Goal: Find specific page/section: Find specific page/section

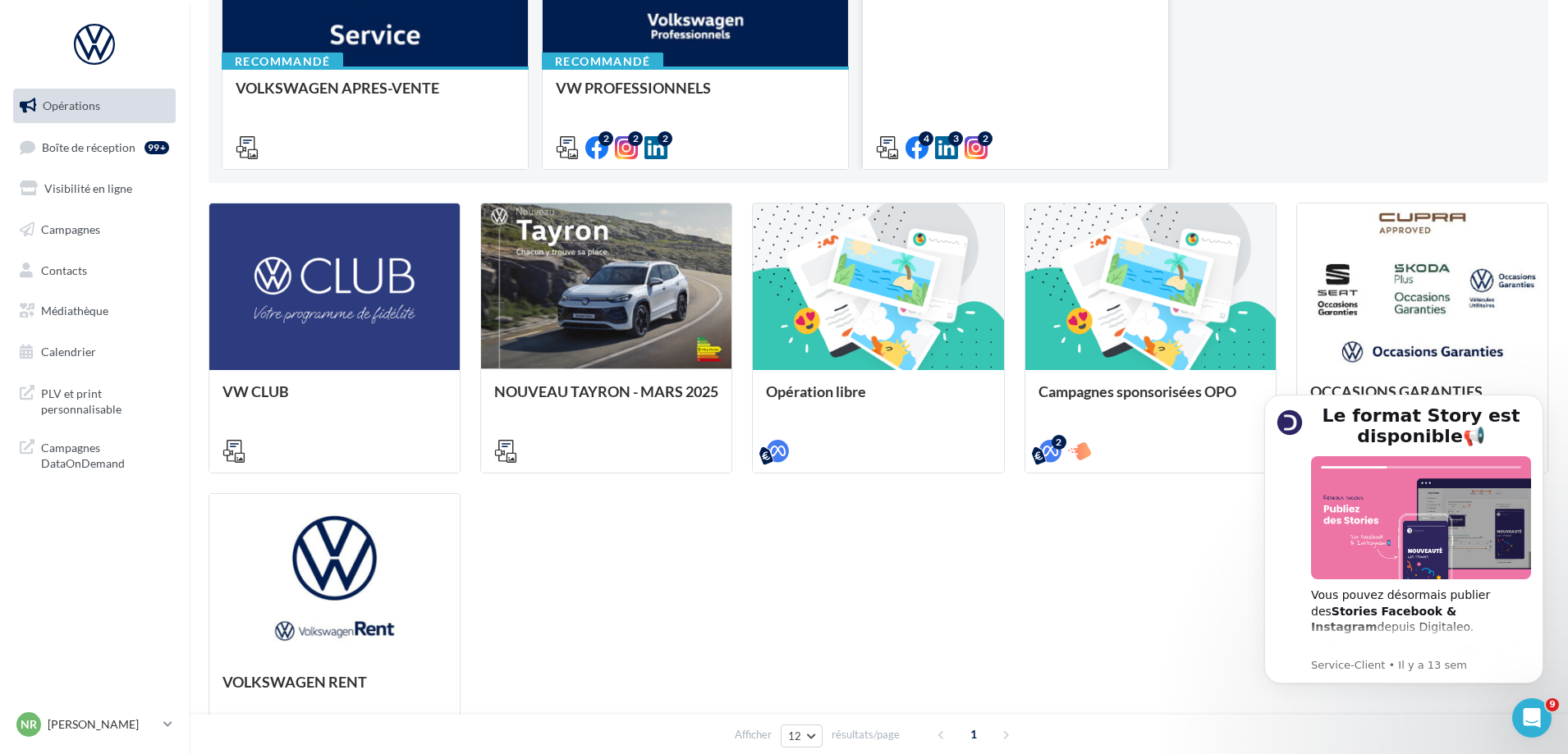
scroll to position [328, 0]
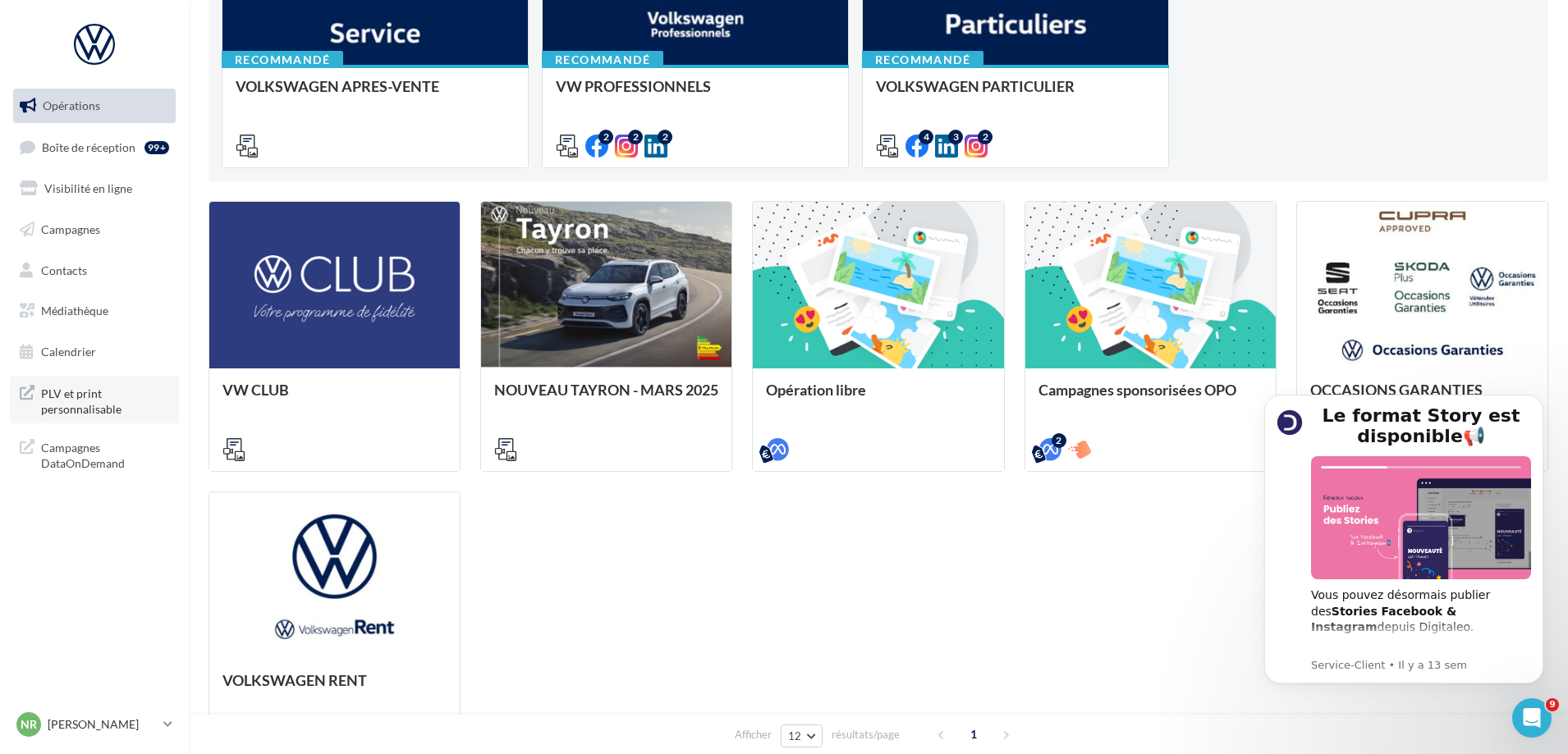
click at [88, 404] on span "PLV et print personnalisable" at bounding box center [105, 400] width 128 height 35
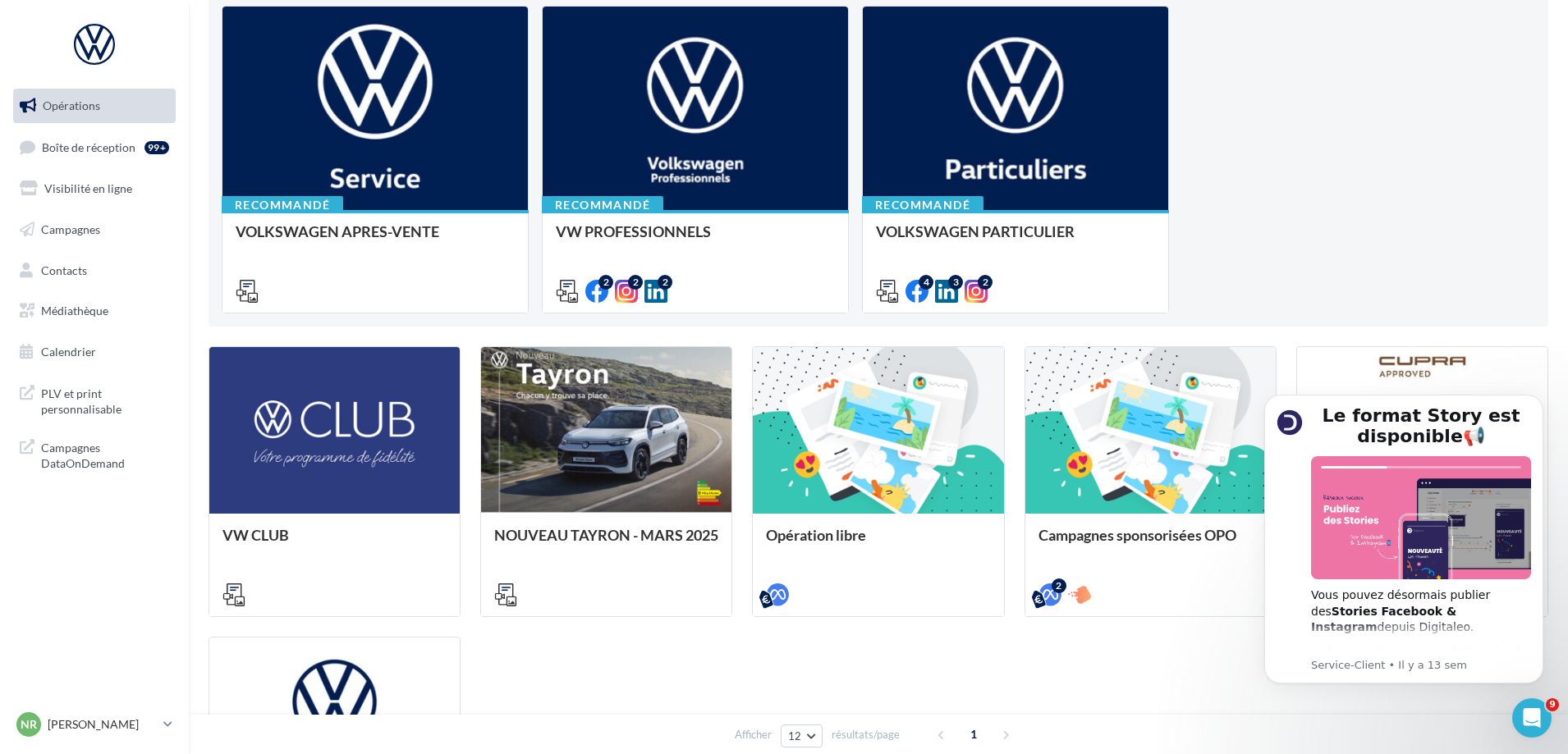
scroll to position [165, 0]
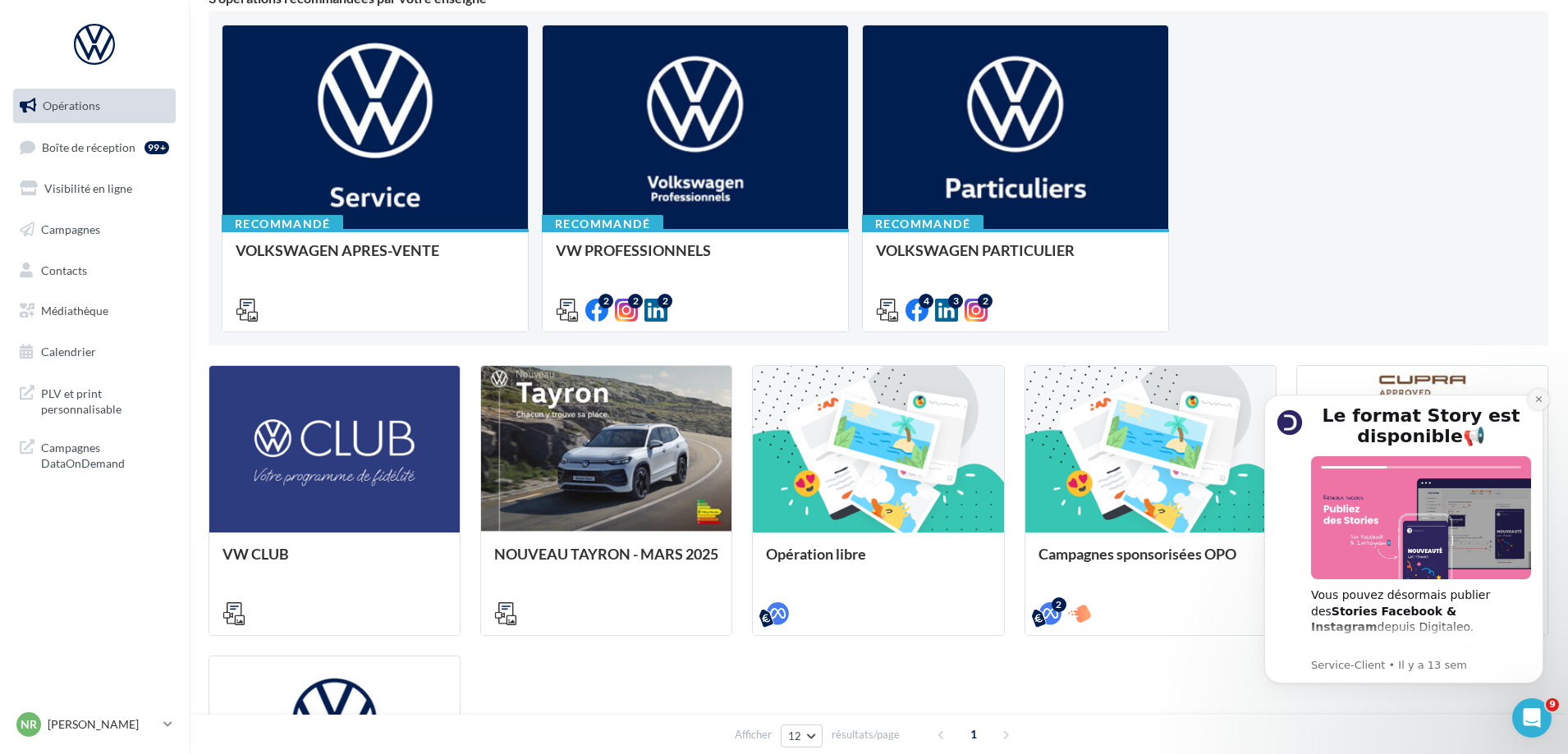
click at [1538, 400] on icon "Dismiss notification" at bounding box center [1538, 399] width 6 height 6
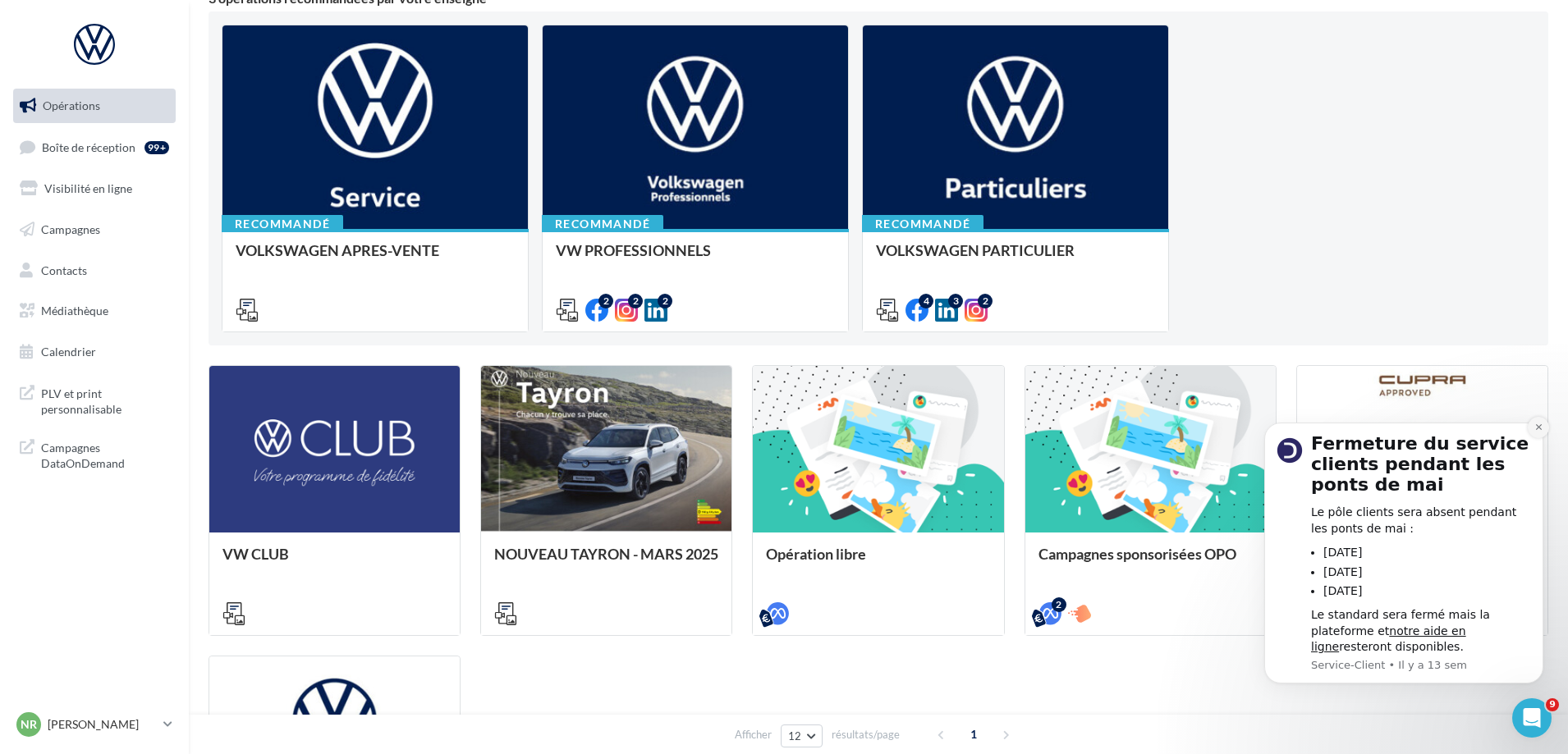
click at [1542, 430] on icon "Dismiss notification" at bounding box center [1538, 427] width 9 height 9
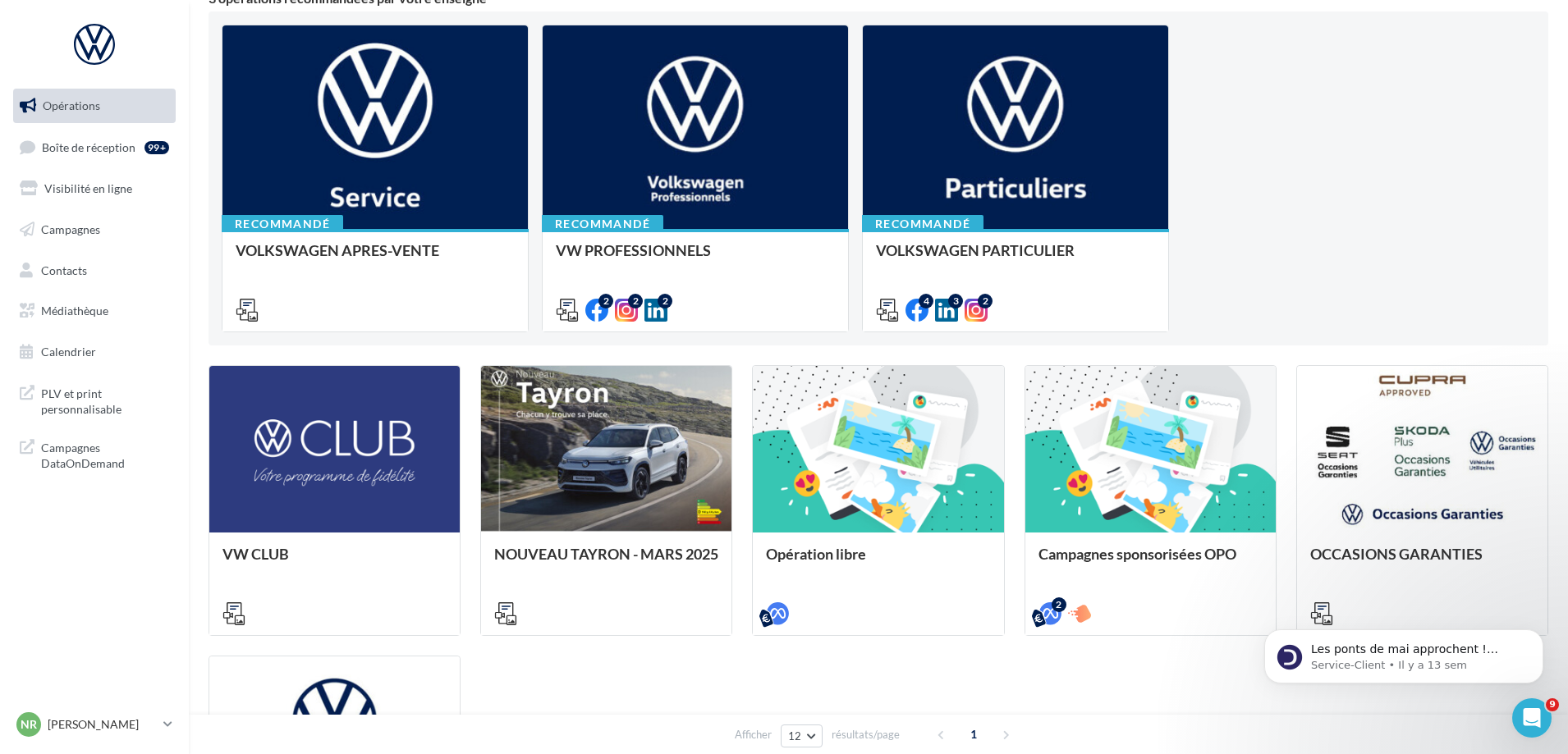
click at [1540, 725] on div "Ouvrir le Messenger Intercom" at bounding box center [1532, 718] width 55 height 55
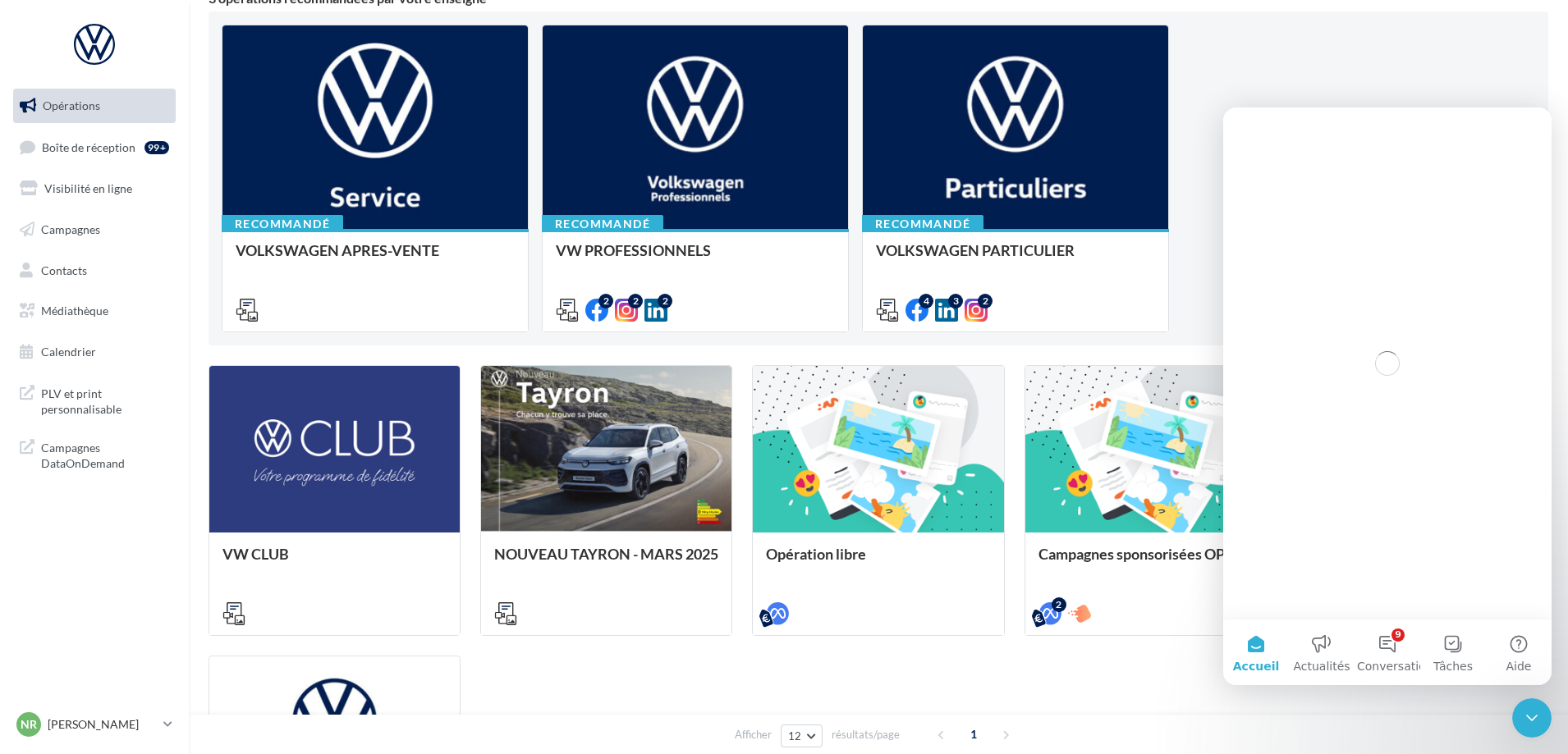
scroll to position [0, 0]
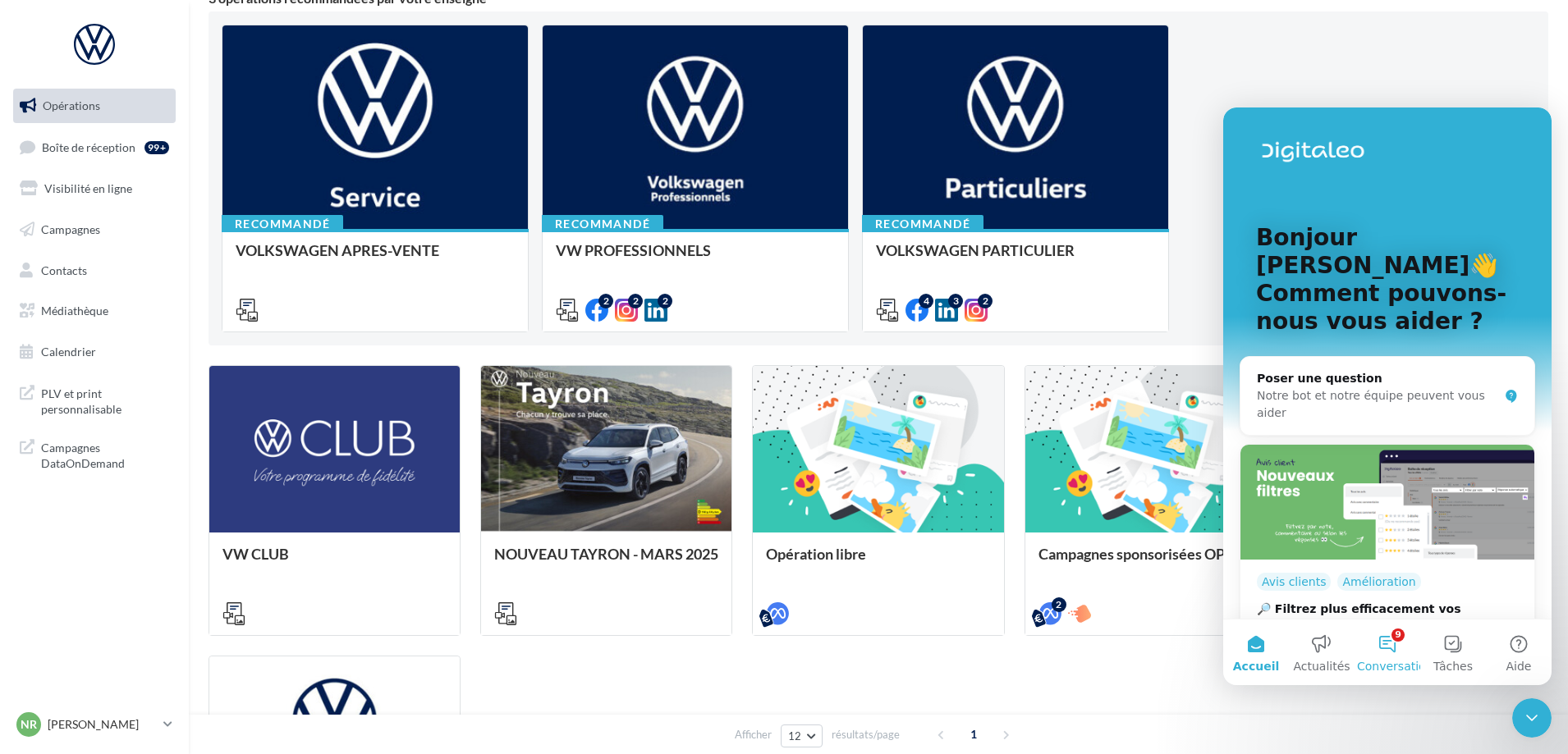
click at [1398, 666] on span "Conversations" at bounding box center [1399, 666] width 82 height 11
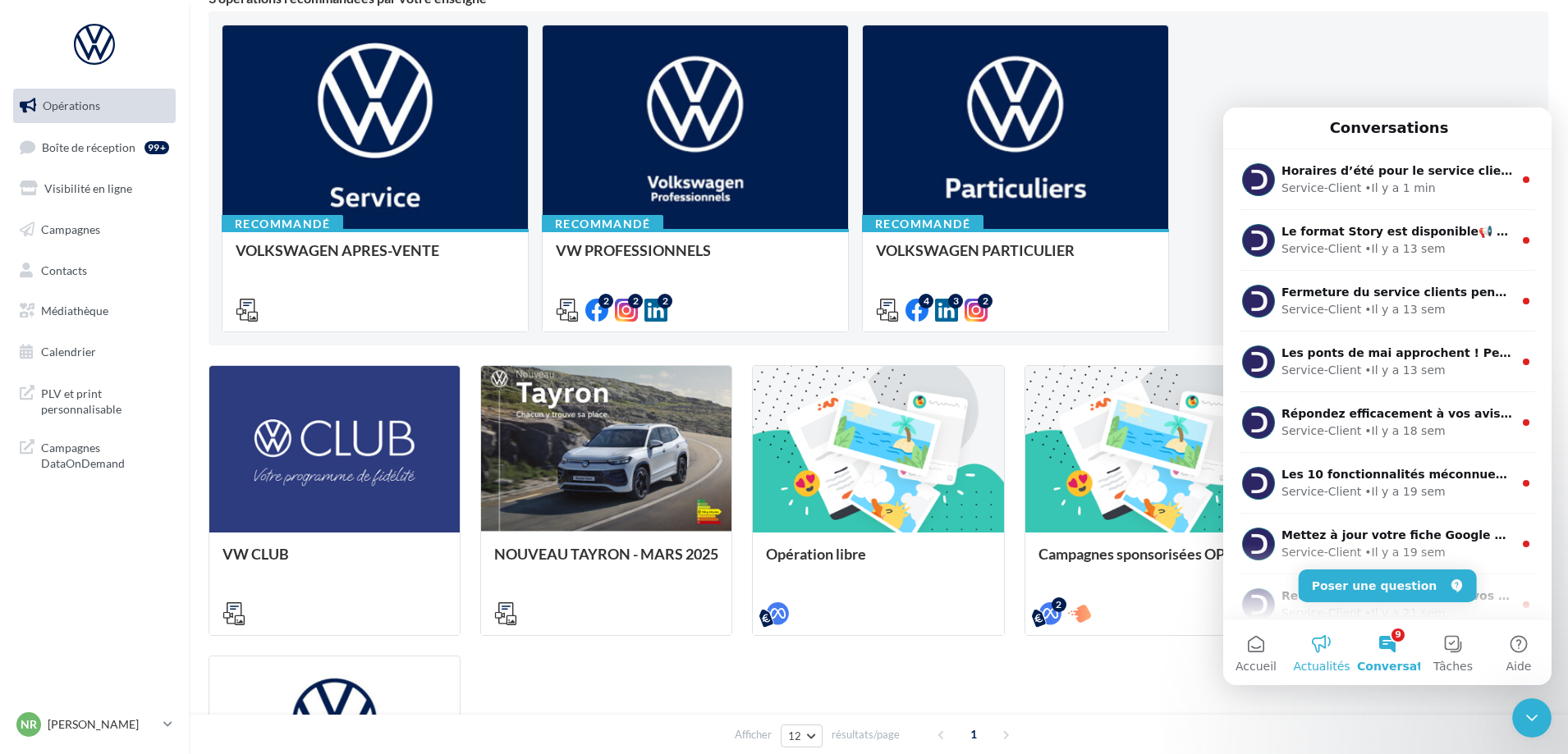
click at [1303, 660] on span "Actualités" at bounding box center [1321, 666] width 56 height 11
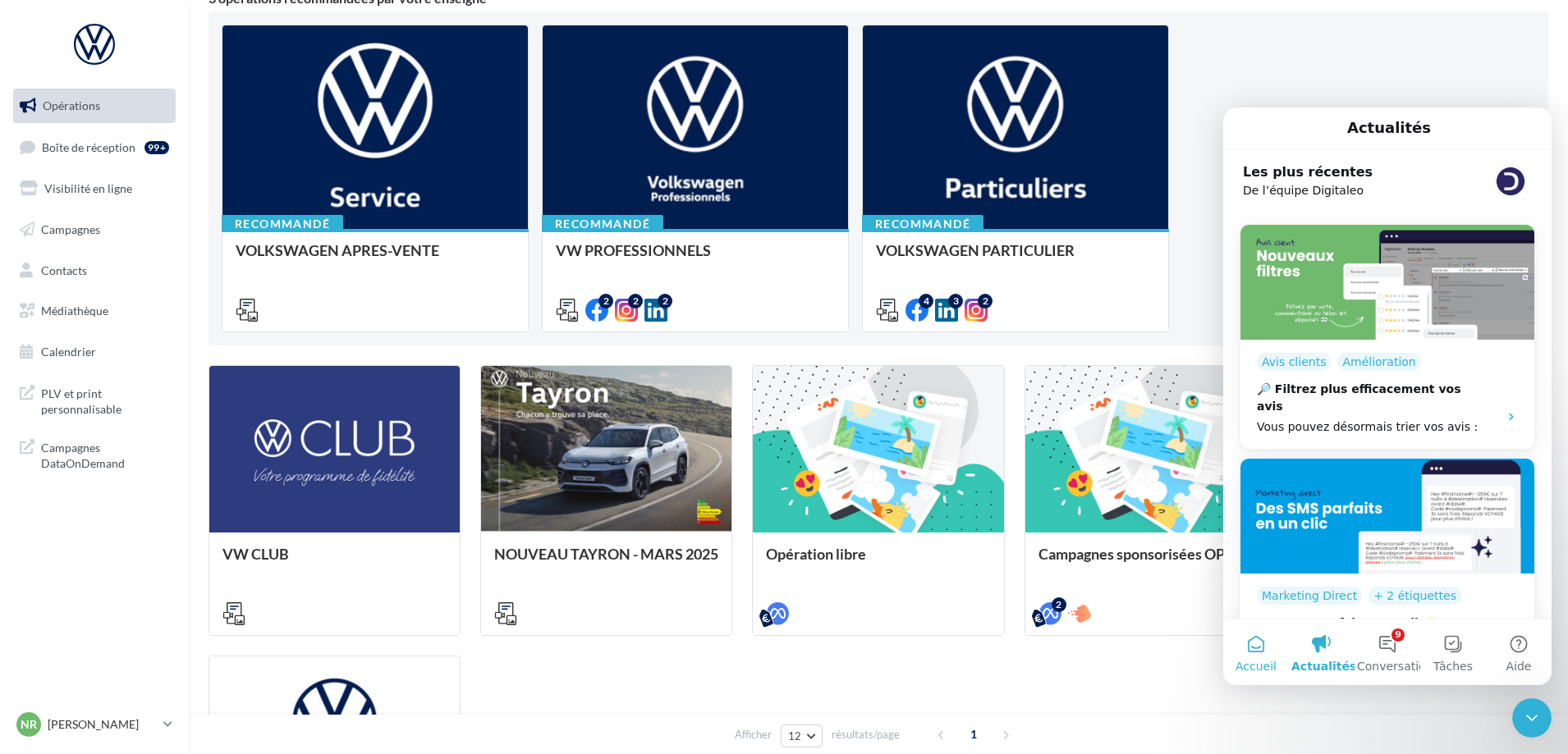
click at [1247, 669] on span "Accueil" at bounding box center [1256, 666] width 41 height 11
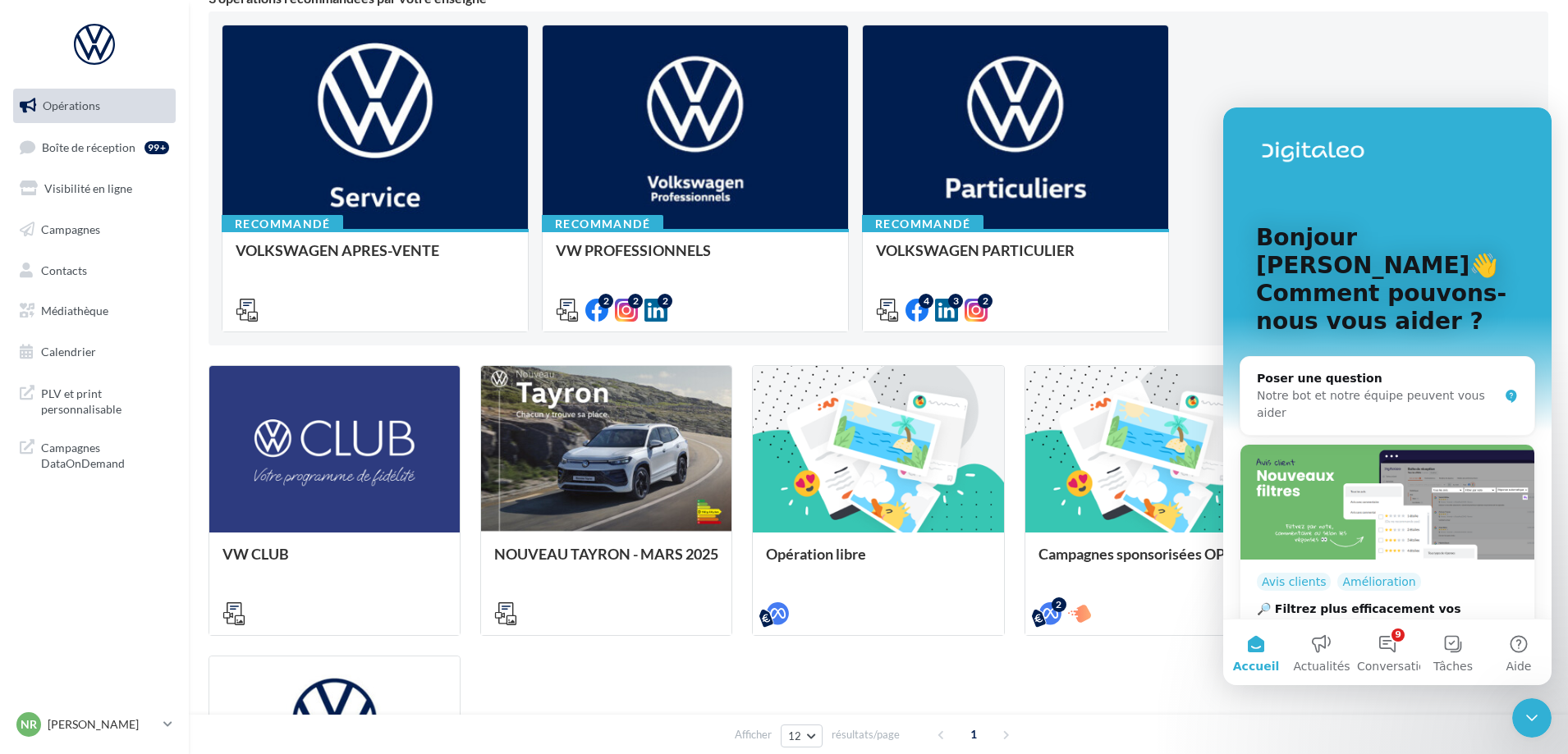
click at [1134, 685] on div "VW CLUB NOUVEAU TAYRON - [DATE] [URL][DOMAIN_NAME] [URL][DOMAIN_NAME] [URL][DOM…" at bounding box center [879, 646] width 1340 height 562
click at [1519, 722] on div "Fermer le Messenger Intercom" at bounding box center [1532, 718] width 39 height 39
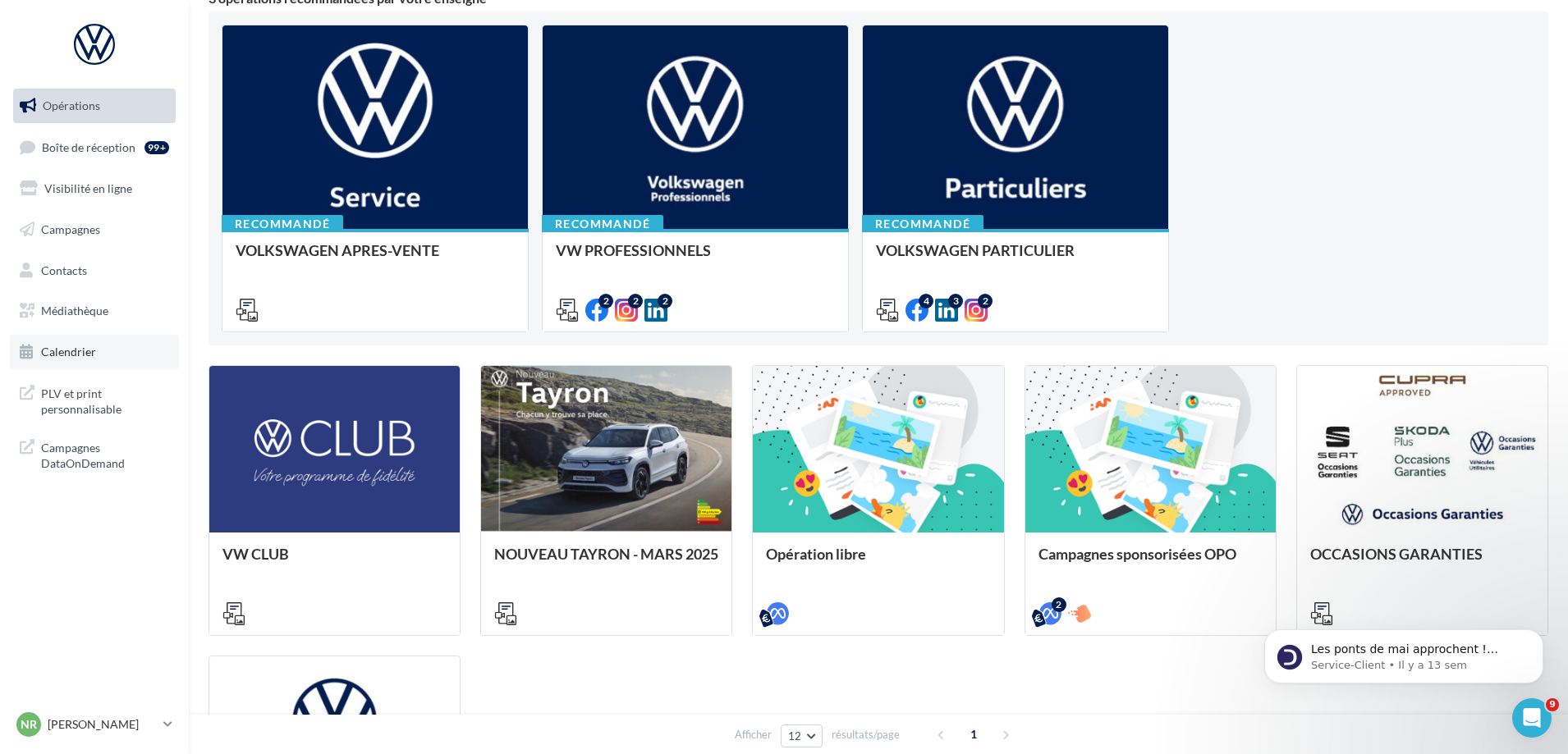
click at [46, 346] on span "Calendrier" at bounding box center [68, 351] width 55 height 14
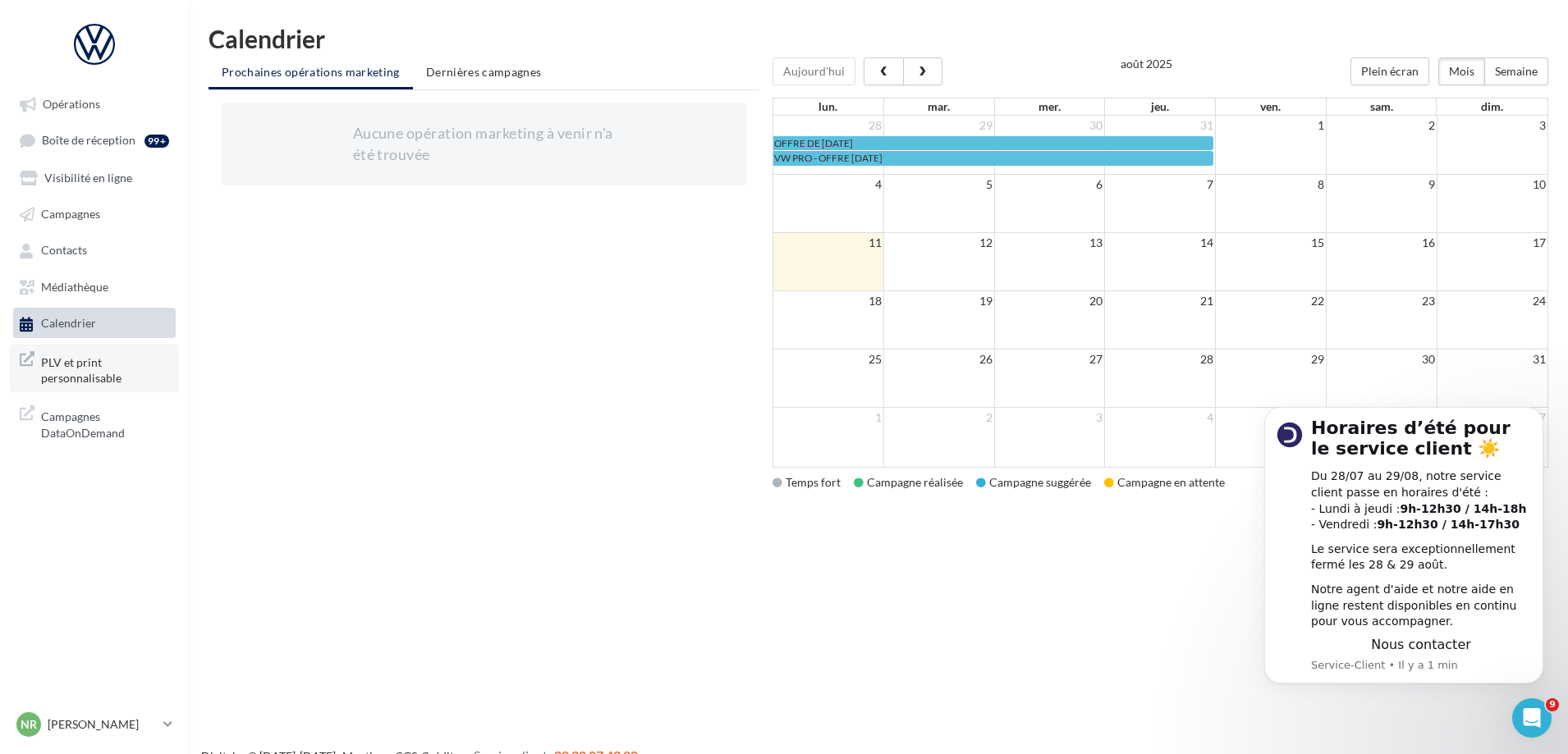
click at [83, 368] on span "PLV et print personnalisable" at bounding box center [105, 368] width 128 height 35
click at [60, 245] on span "Contacts" at bounding box center [64, 251] width 46 height 14
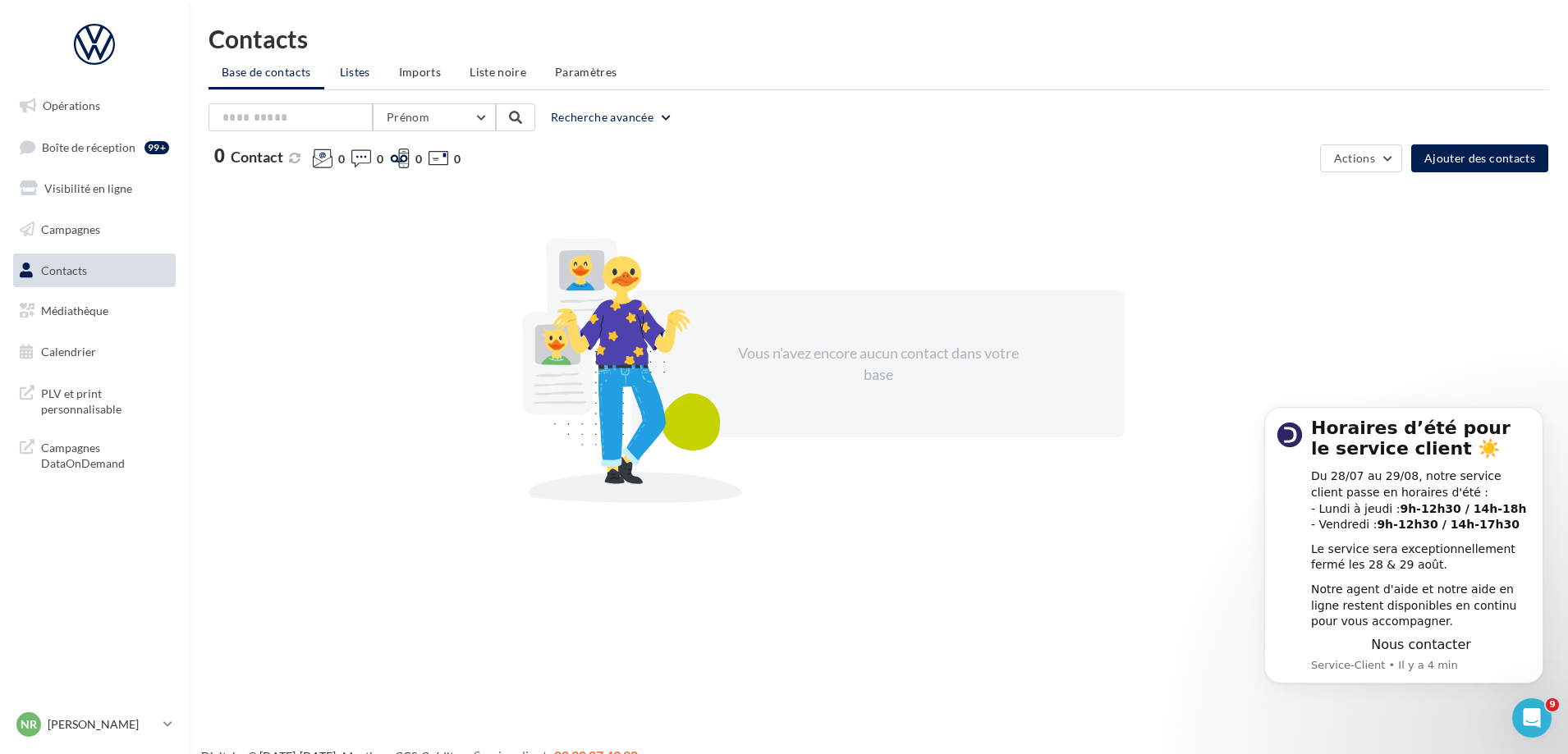
click at [365, 73] on span "Listes" at bounding box center [355, 72] width 31 height 14
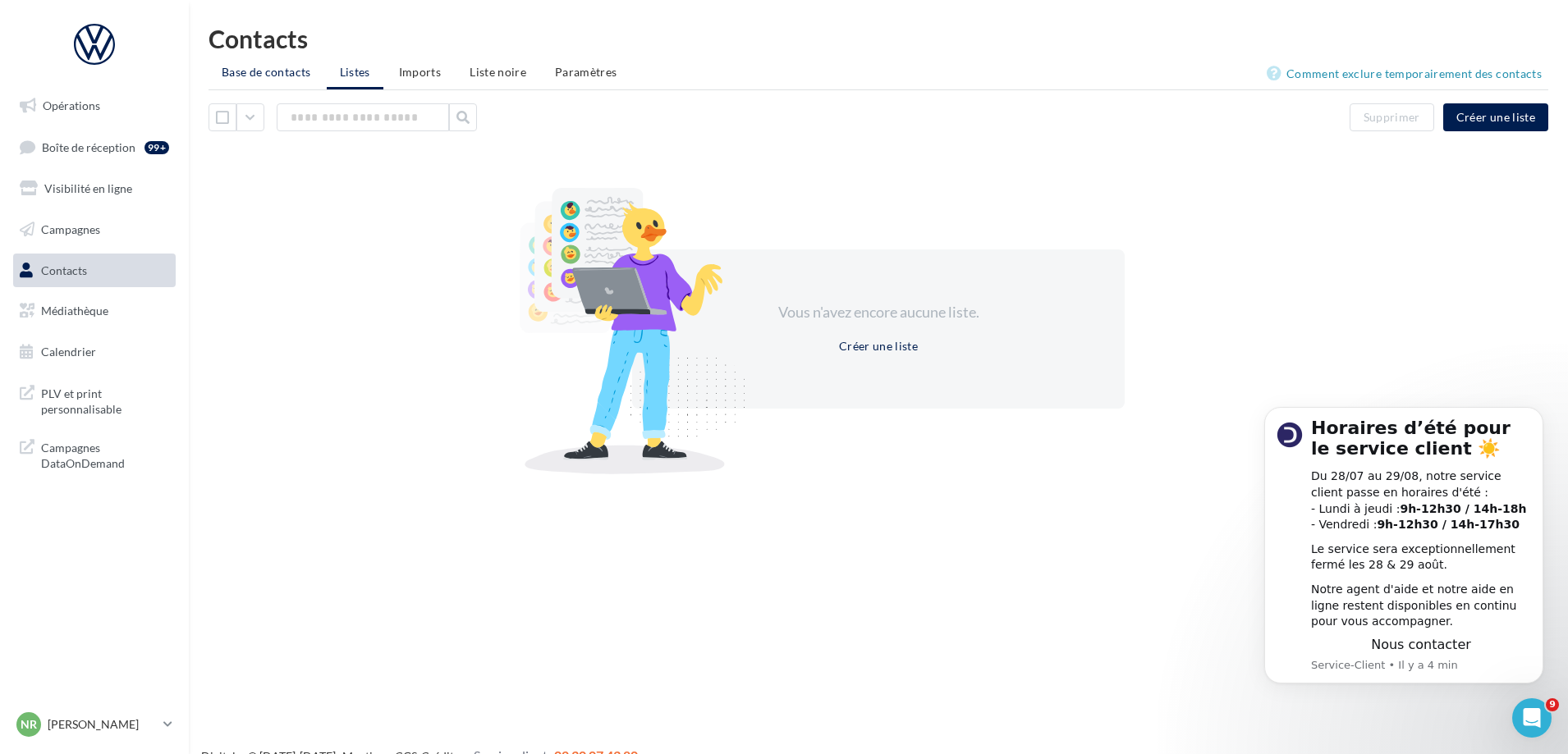
click at [280, 78] on span "Base de contacts" at bounding box center [266, 72] width 89 height 14
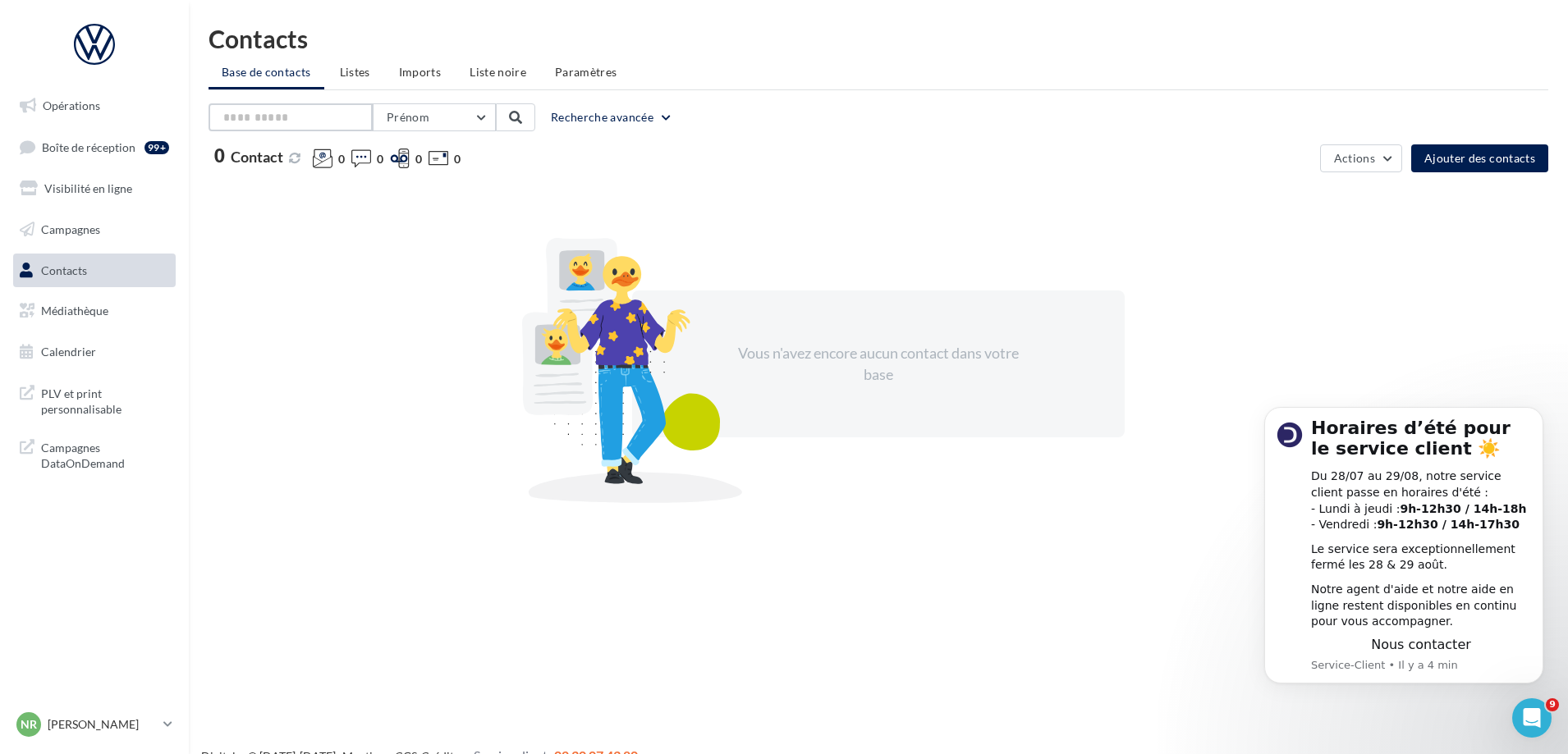
click at [271, 121] on input "text" at bounding box center [291, 117] width 165 height 28
type input "*******"
click at [528, 116] on button at bounding box center [515, 117] width 39 height 28
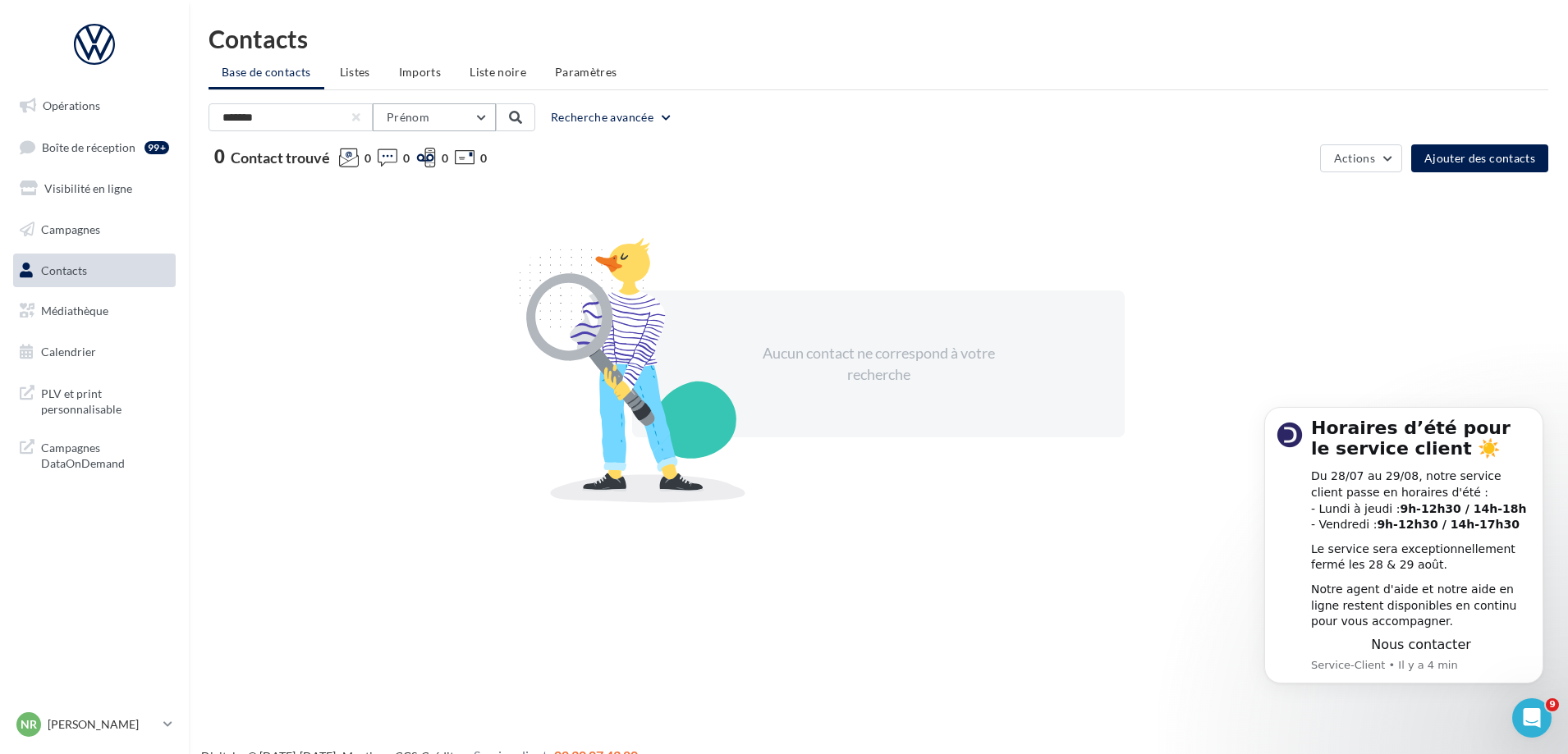
click at [478, 116] on button "Prénom" at bounding box center [434, 117] width 123 height 28
click at [833, 216] on div "Aucun contact ne correspond à votre recherche" at bounding box center [879, 364] width 1340 height 357
